Goal: Find specific page/section: Find specific page/section

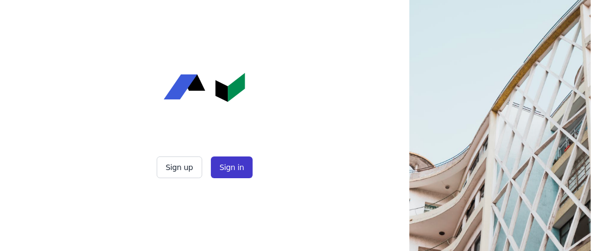
click at [225, 166] on button "Sign in" at bounding box center [232, 167] width 42 height 22
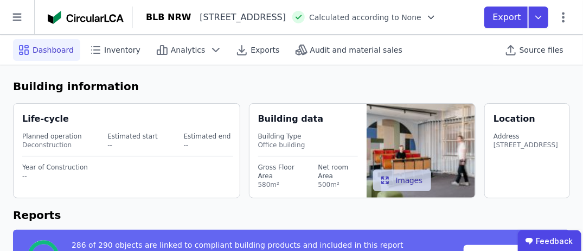
select select "*"
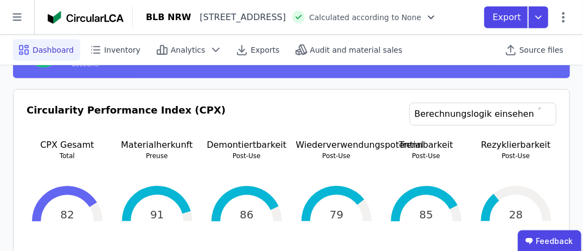
scroll to position [217, 0]
